Goal: Navigation & Orientation: Find specific page/section

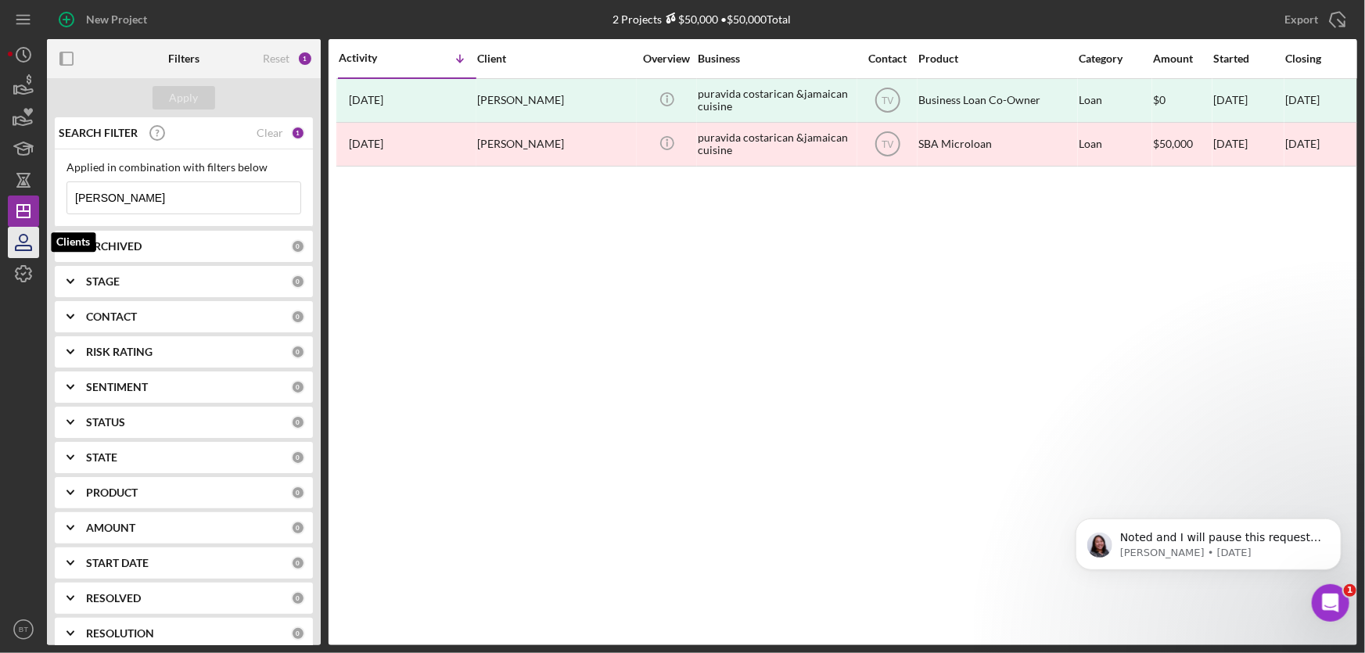
click at [26, 233] on icon "button" at bounding box center [23, 242] width 39 height 39
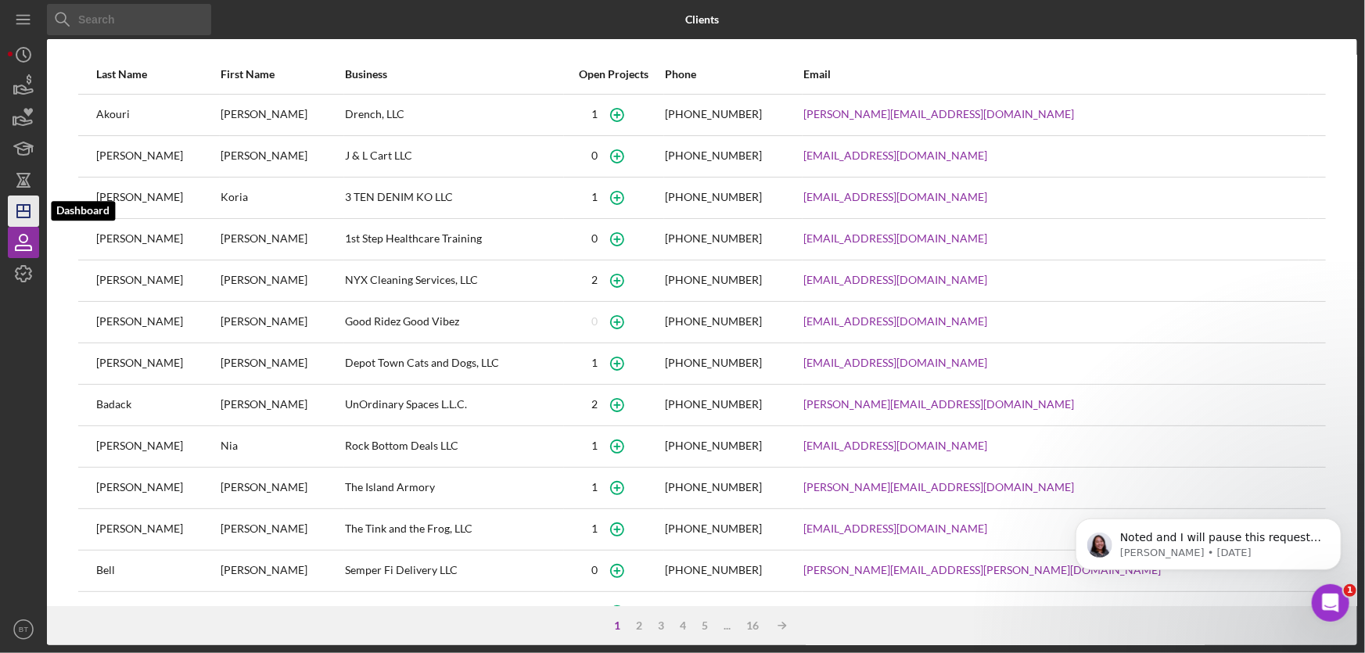
click at [27, 216] on icon "Icon/Dashboard" at bounding box center [23, 211] width 39 height 39
